Goal: Book appointment/travel/reservation

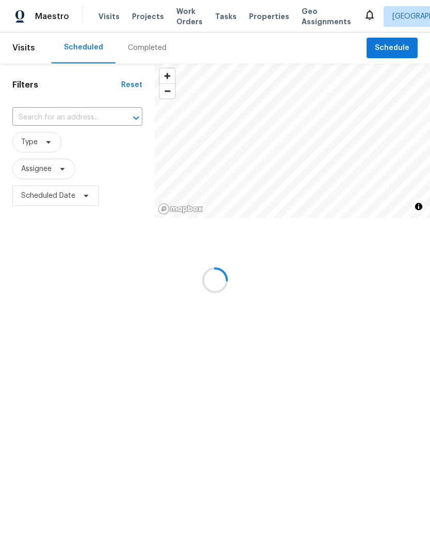
scroll to position [40, 0]
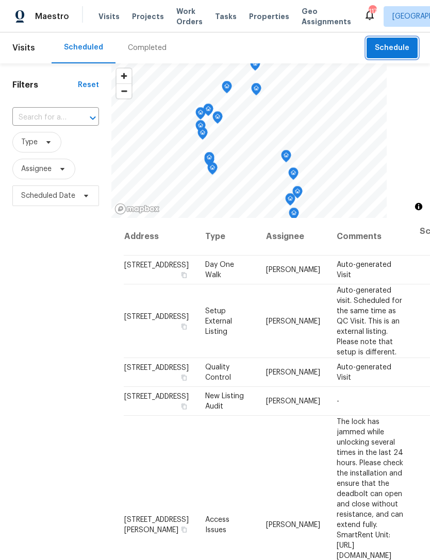
click at [387, 43] on span "Schedule" at bounding box center [391, 48] width 35 height 13
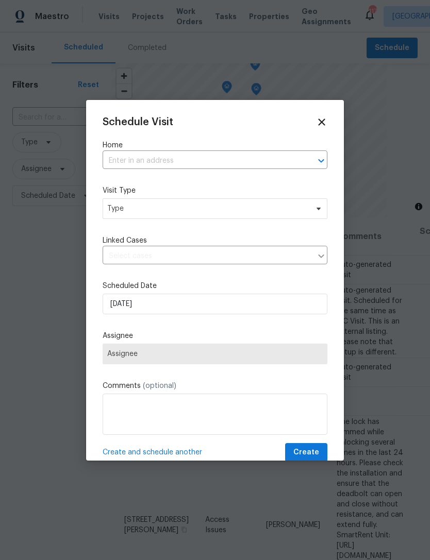
click at [229, 153] on input "text" at bounding box center [201, 161] width 196 height 16
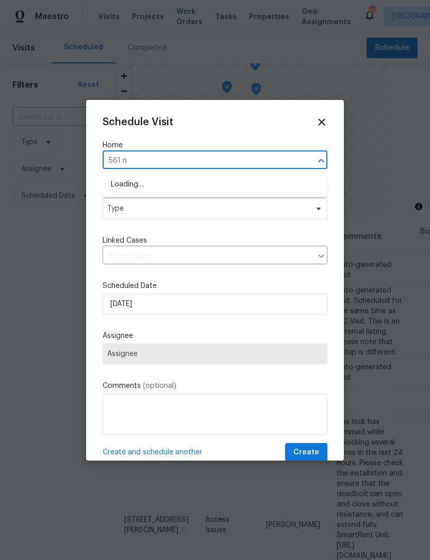
type input "561 ne"
click at [181, 180] on li "[STREET_ADDRESS]" at bounding box center [215, 184] width 225 height 17
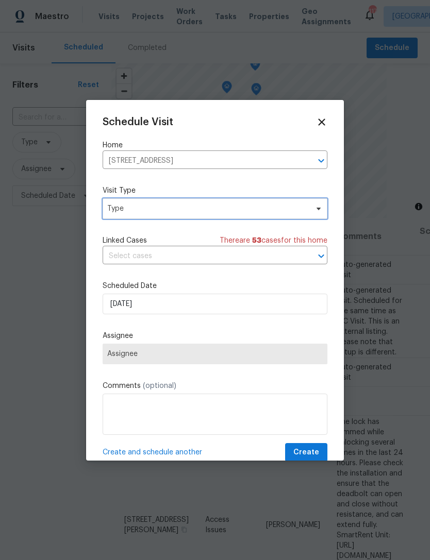
click at [192, 209] on span "Type" at bounding box center [207, 208] width 200 height 10
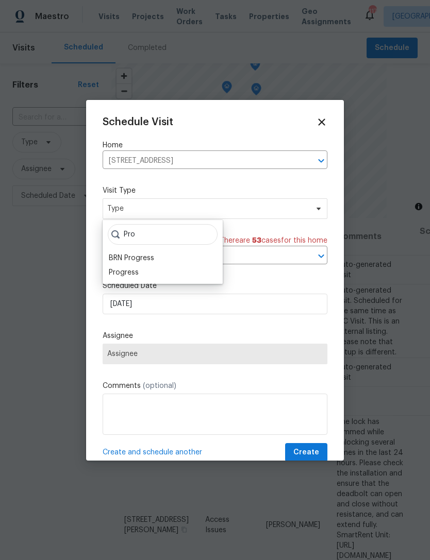
type input "Pro"
click at [132, 272] on div "Progress" at bounding box center [124, 272] width 30 height 10
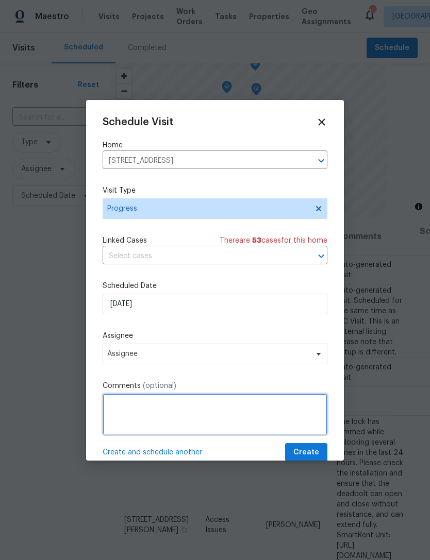
click at [176, 405] on textarea at bounding box center [215, 414] width 225 height 41
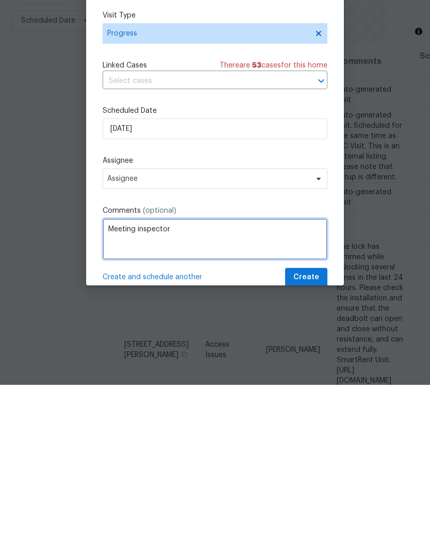
type textarea "Meeting inspector"
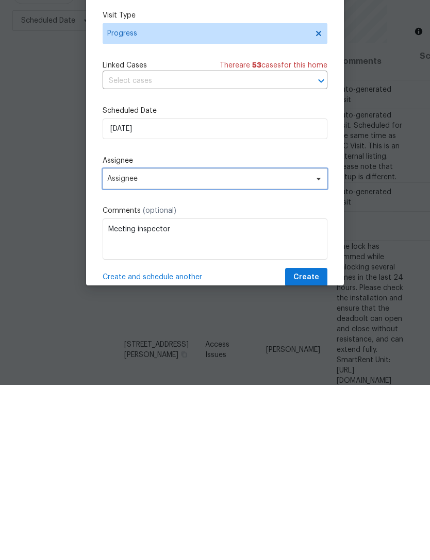
click at [195, 350] on span "Assignee" at bounding box center [208, 354] width 202 height 8
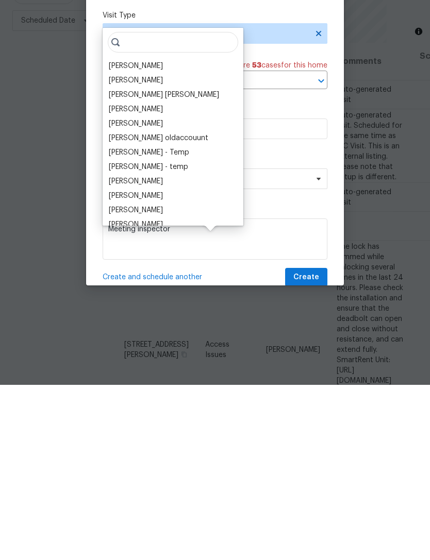
click at [203, 378] on div "[PERSON_NAME]" at bounding box center [173, 385] width 134 height 14
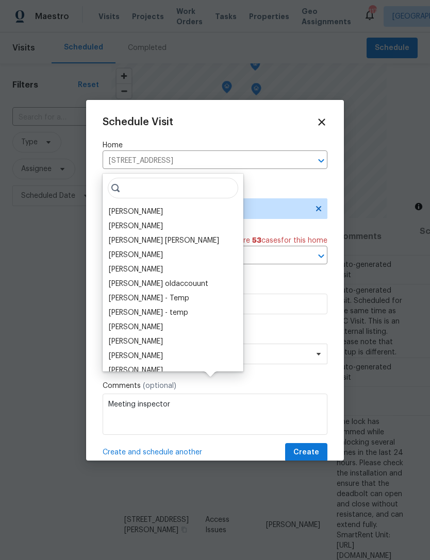
click at [173, 204] on div "[PERSON_NAME]" at bounding box center [173, 211] width 134 height 14
click at [172, 204] on div "[PERSON_NAME]" at bounding box center [173, 211] width 134 height 14
click at [144, 207] on div "[PERSON_NAME]" at bounding box center [136, 212] width 54 height 10
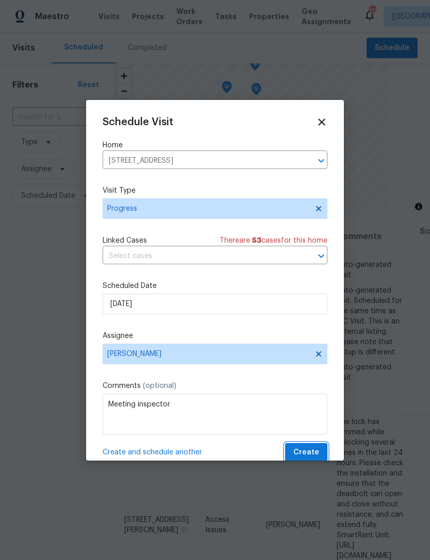
click at [315, 452] on span "Create" at bounding box center [306, 452] width 26 height 13
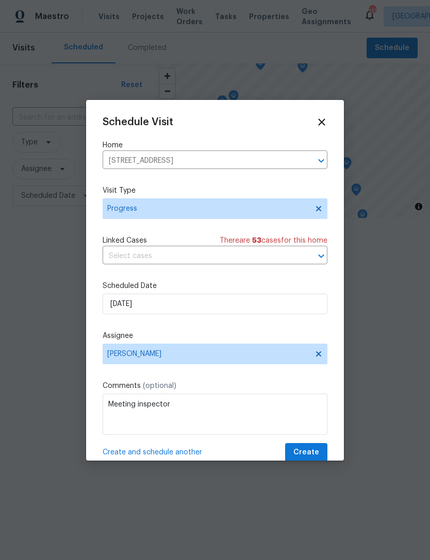
scroll to position [0, 0]
